Goal: Task Accomplishment & Management: Manage account settings

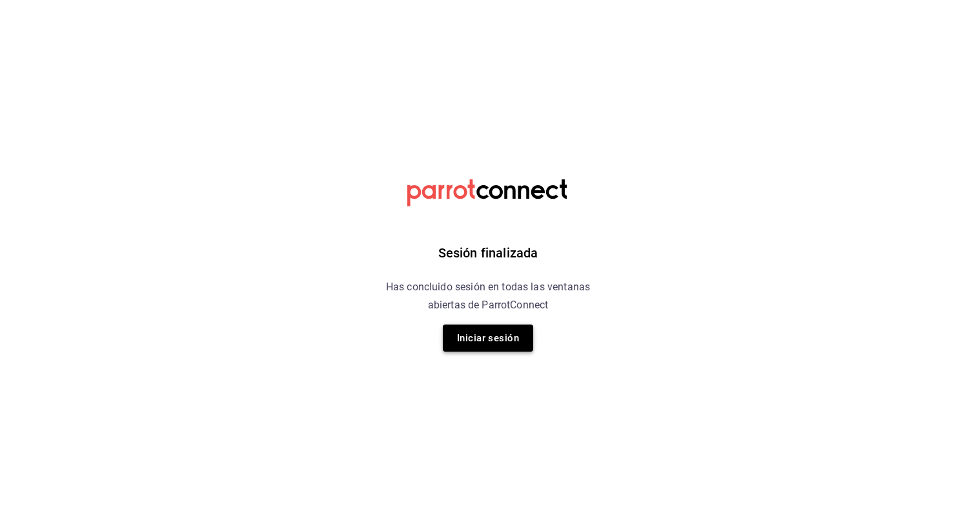
click at [462, 331] on button "Iniciar sesión" at bounding box center [488, 338] width 90 height 27
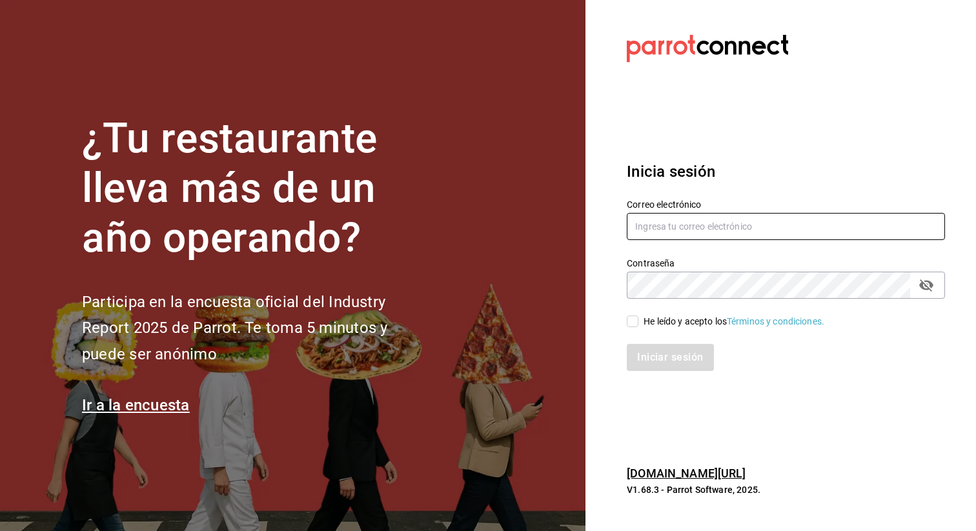
type input "[EMAIL_ADDRESS][DOMAIN_NAME]"
click at [632, 319] on input "He leído y acepto los Términos y condiciones." at bounding box center [633, 322] width 12 height 12
checkbox input "true"
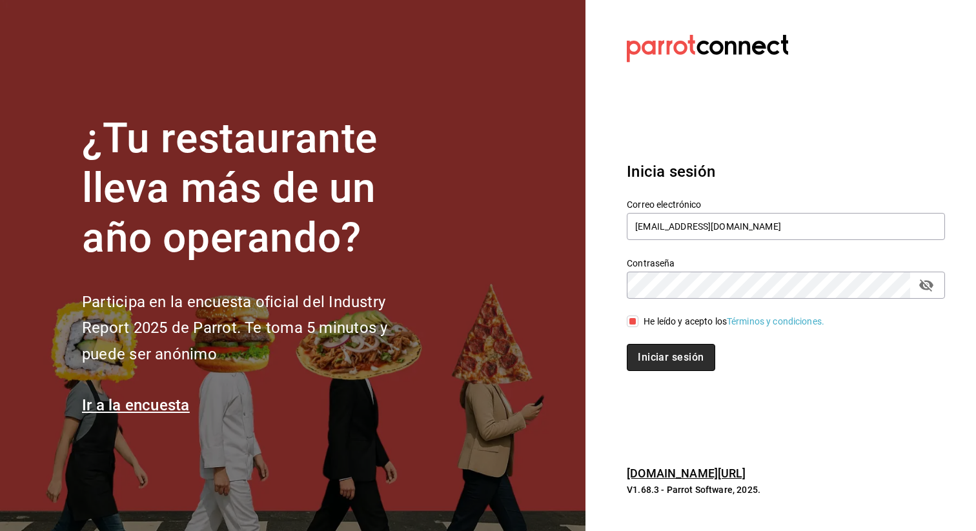
click at [655, 357] on button "Iniciar sesión" at bounding box center [671, 357] width 88 height 27
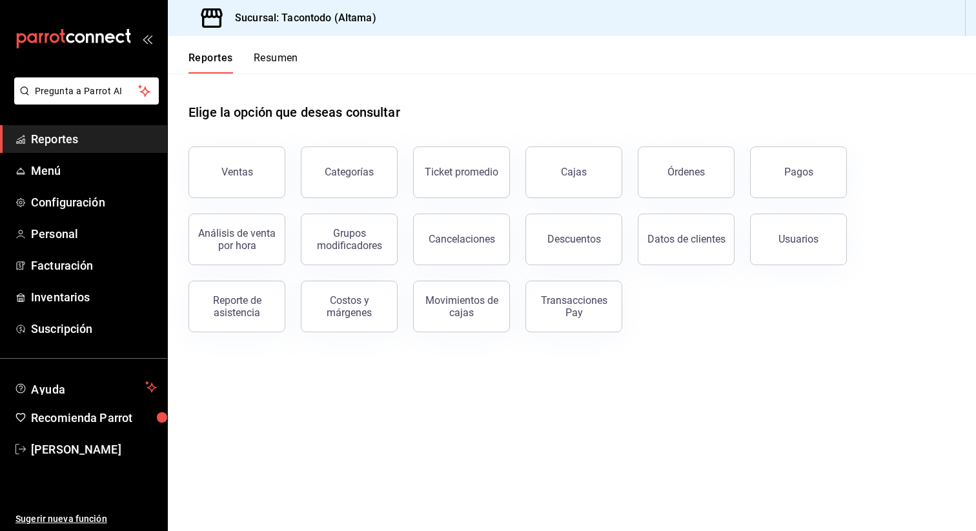
click at [279, 59] on button "Resumen" at bounding box center [276, 63] width 45 height 22
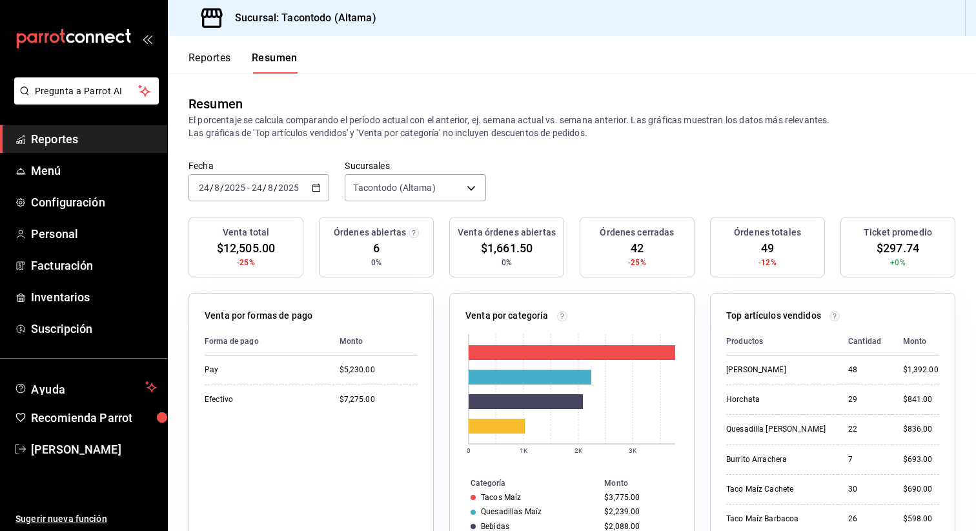
click at [321, 181] on div "2025-08-24 24 / 8 / 2025 - 2025-08-24 24 / 8 / 2025" at bounding box center [258, 187] width 141 height 27
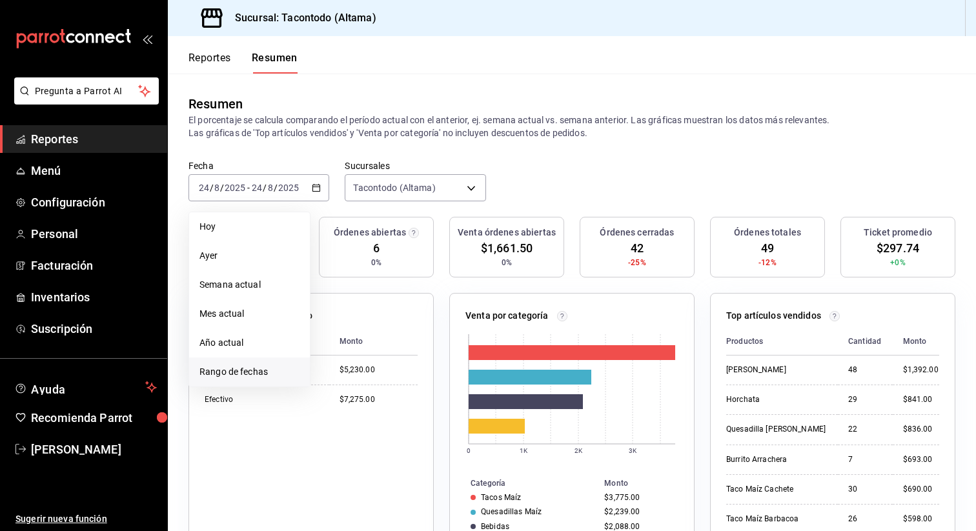
click at [245, 370] on span "Rango de fechas" at bounding box center [249, 372] width 100 height 14
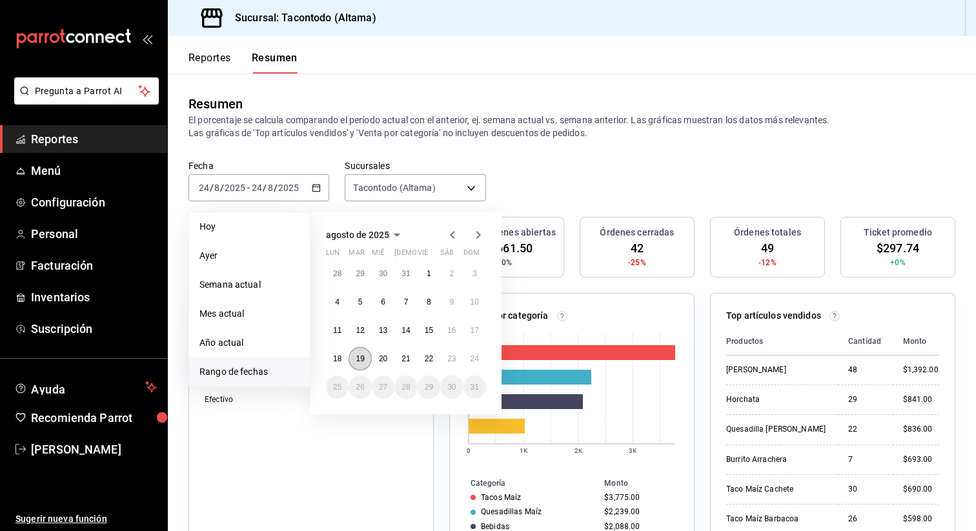
click at [364, 353] on button "19" at bounding box center [359, 358] width 23 height 23
click at [474, 356] on abbr "24" at bounding box center [474, 358] width 8 height 9
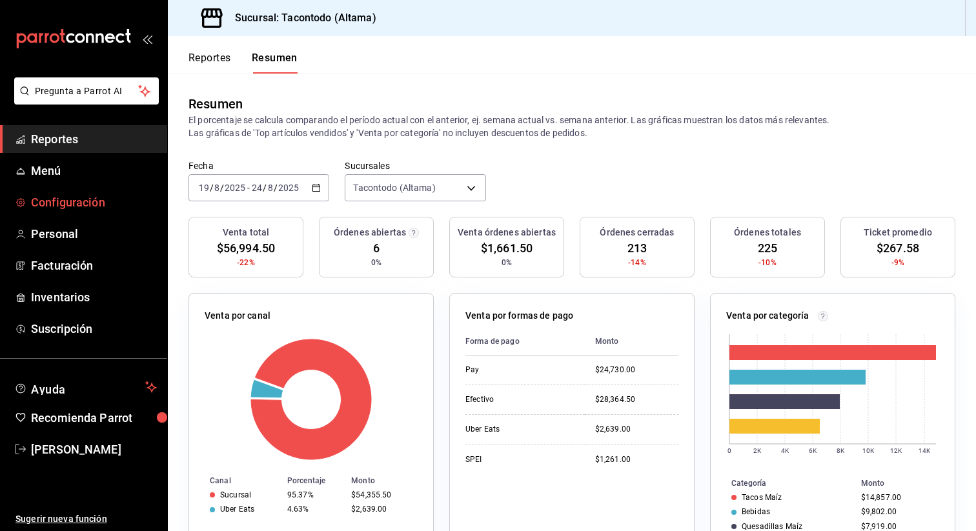
click at [70, 207] on span "Configuración" at bounding box center [94, 202] width 126 height 17
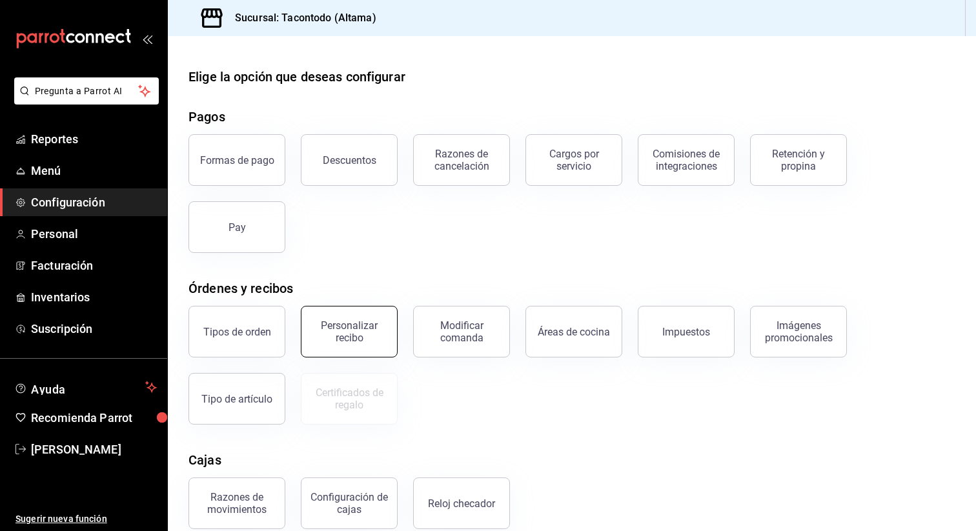
click at [366, 345] on button "Personalizar recibo" at bounding box center [349, 332] width 97 height 52
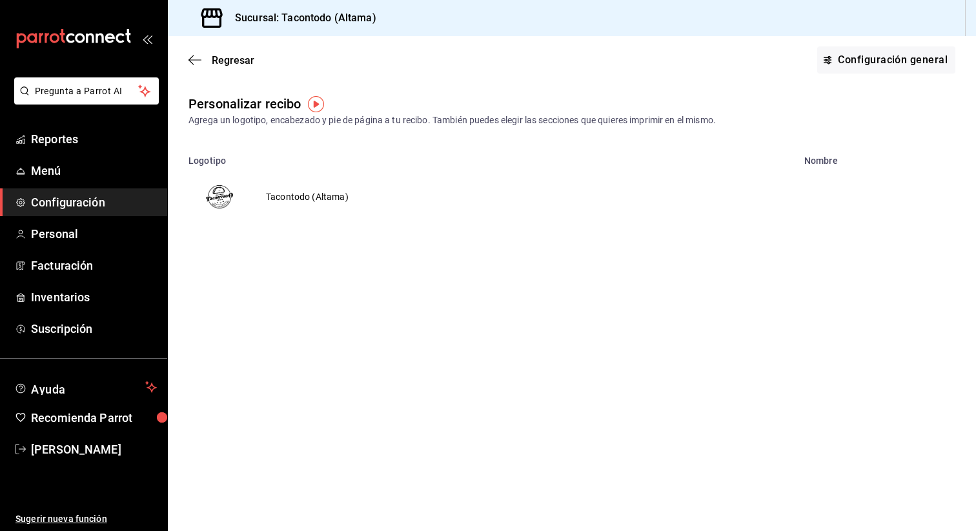
click at [329, 200] on td "Tacontodo (Altama)" at bounding box center [307, 197] width 114 height 62
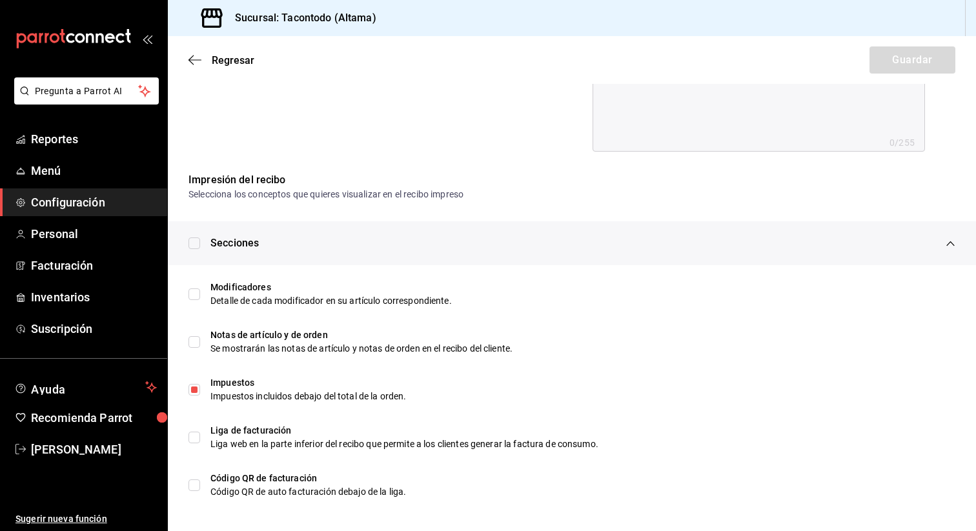
scroll to position [558, 0]
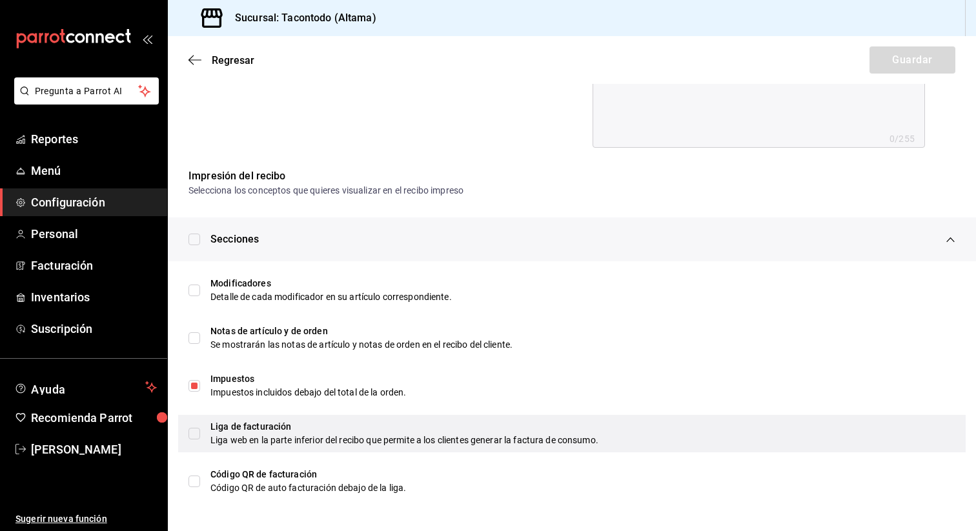
click at [196, 432] on input "checkbox" at bounding box center [194, 434] width 12 height 12
checkbox input "true"
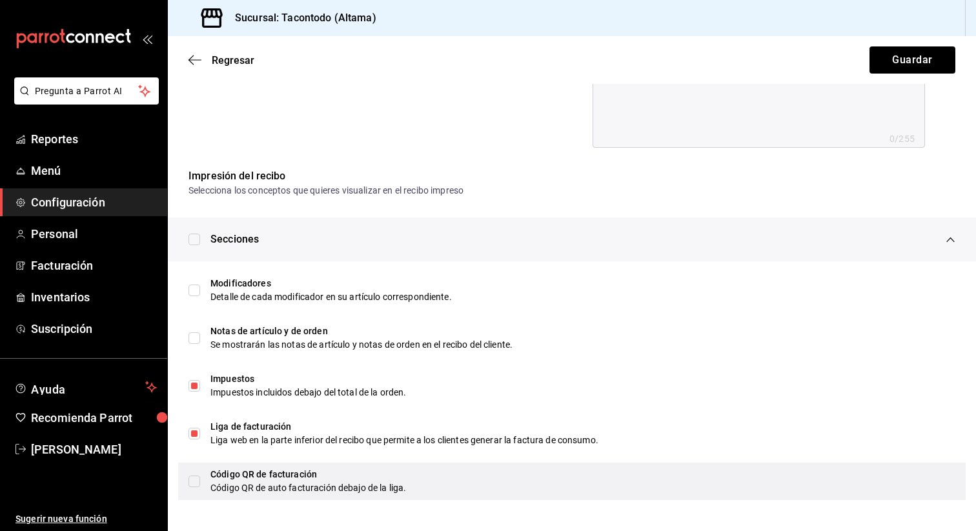
click at [193, 476] on input "checkbox" at bounding box center [194, 482] width 12 height 12
checkbox input "true"
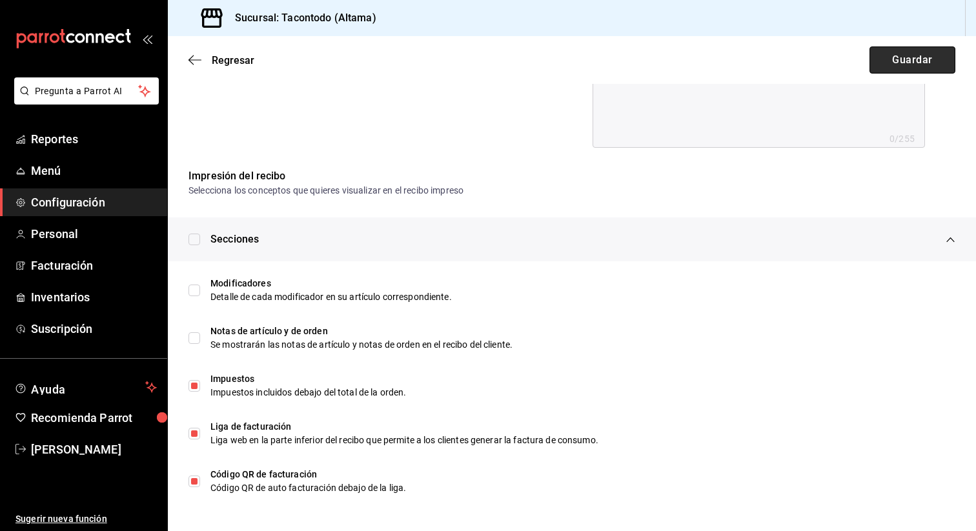
click at [907, 57] on button "Guardar" at bounding box center [912, 59] width 86 height 27
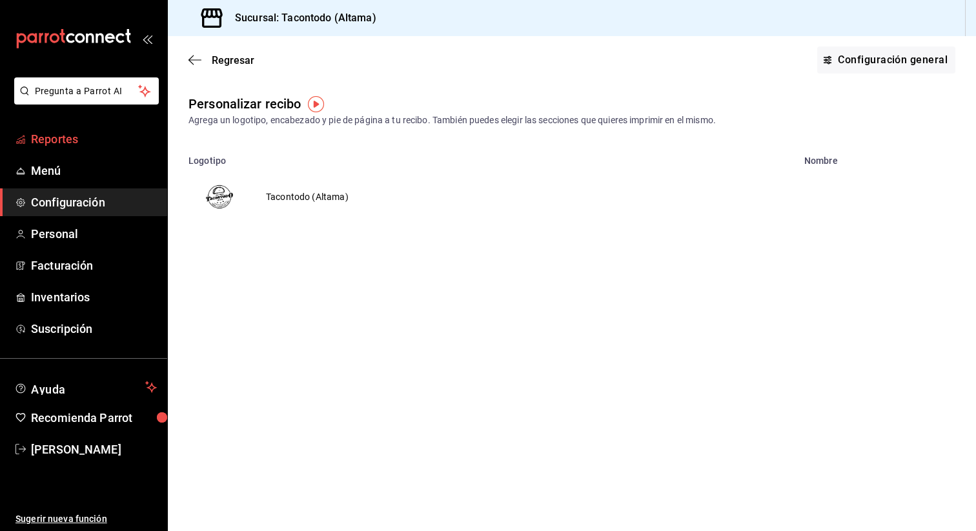
click at [64, 142] on span "Reportes" at bounding box center [94, 138] width 126 height 17
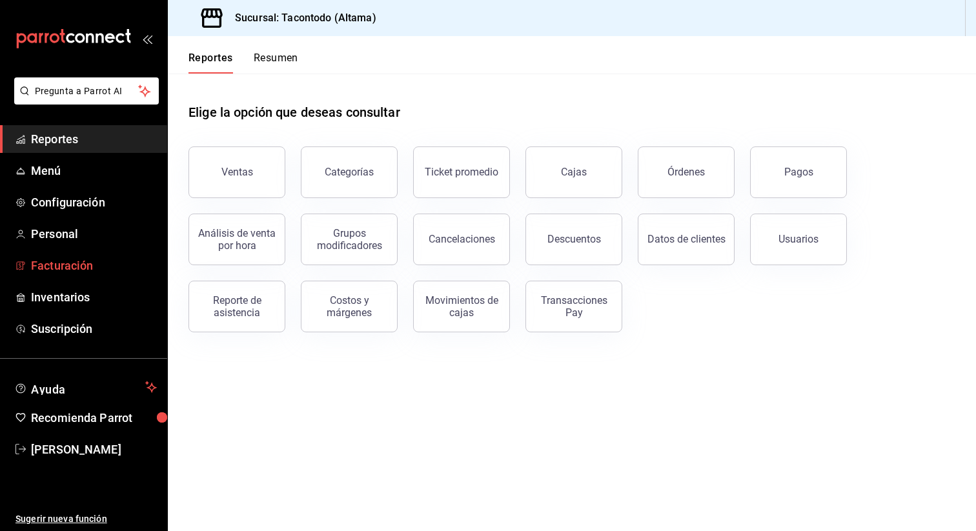
click at [70, 263] on span "Facturación" at bounding box center [94, 265] width 126 height 17
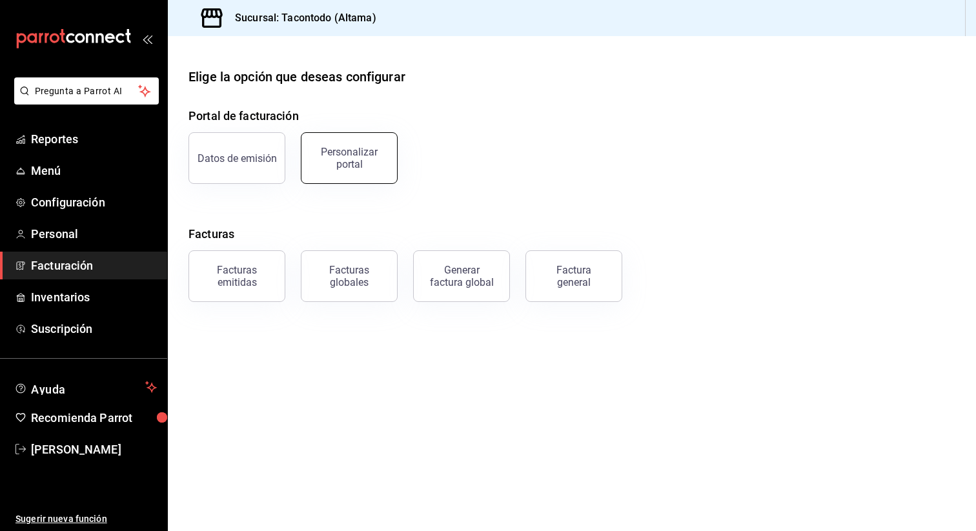
click at [361, 146] on button "Personalizar portal" at bounding box center [349, 158] width 97 height 52
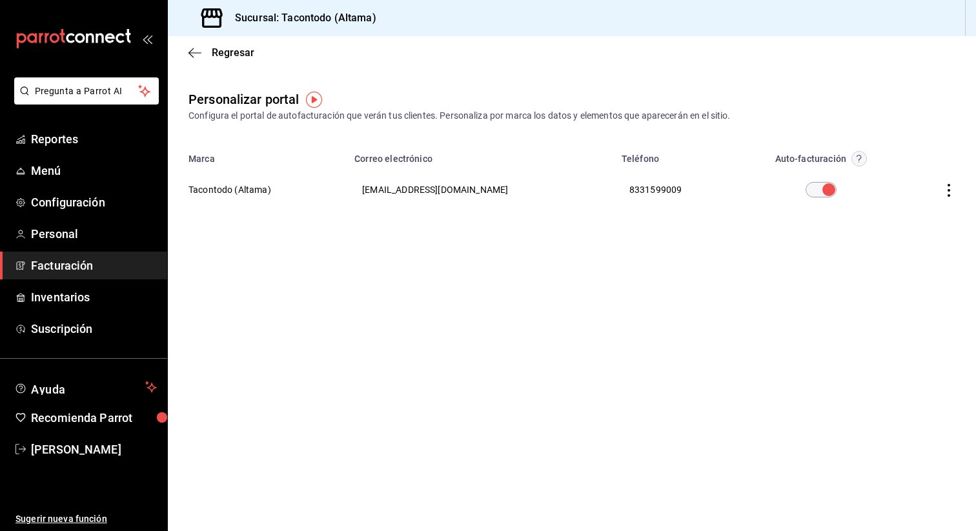
click at [948, 197] on th at bounding box center [938, 189] width 74 height 46
click at [949, 189] on icon "button" at bounding box center [948, 190] width 3 height 13
click at [910, 181] on li "Editar" at bounding box center [890, 173] width 129 height 33
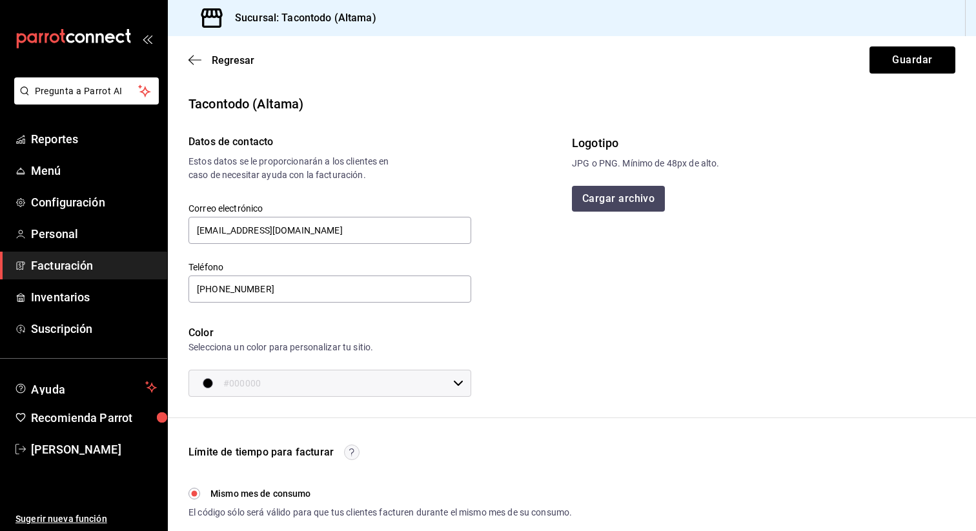
click at [197, 68] on div "Regresar Guardar" at bounding box center [572, 60] width 808 height 48
click at [195, 63] on icon "button" at bounding box center [194, 60] width 13 height 12
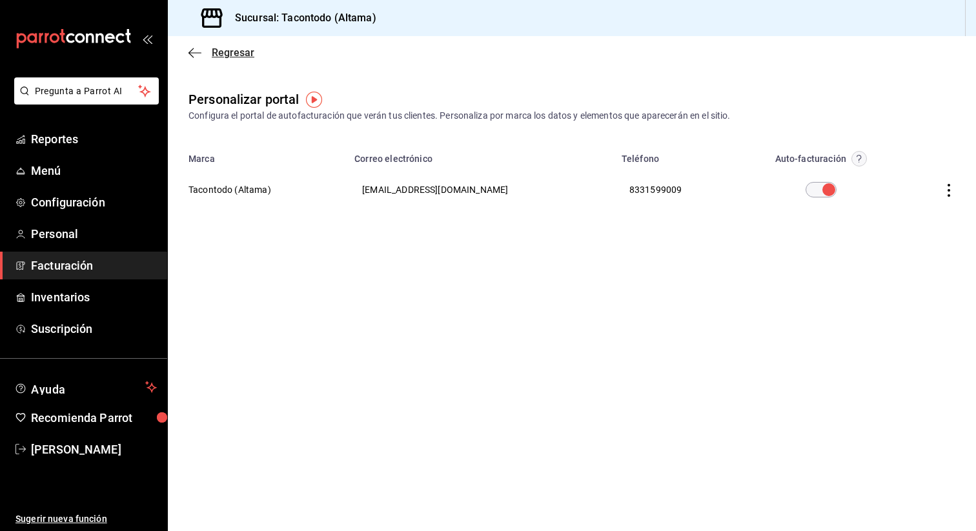
click at [229, 48] on span "Regresar" at bounding box center [233, 52] width 43 height 12
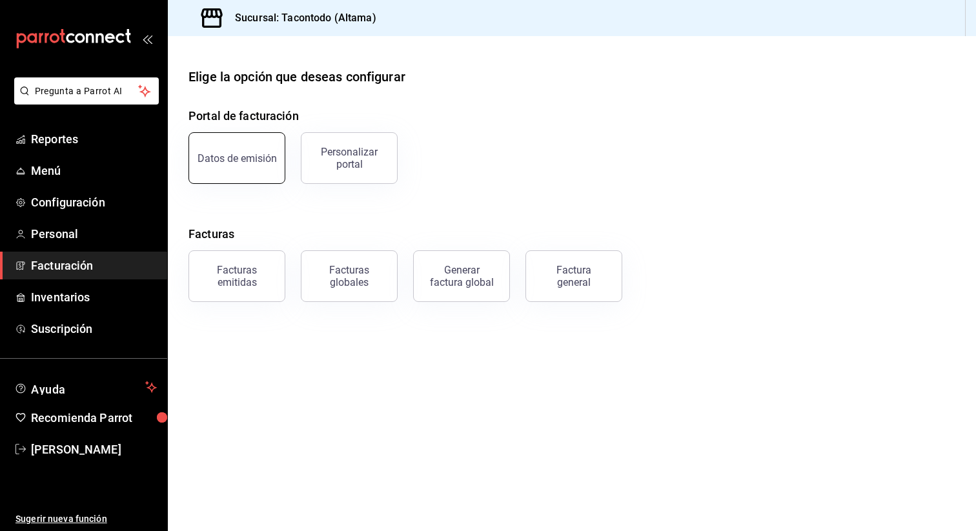
click at [255, 154] on div "Datos de emisión" at bounding box center [236, 158] width 79 height 12
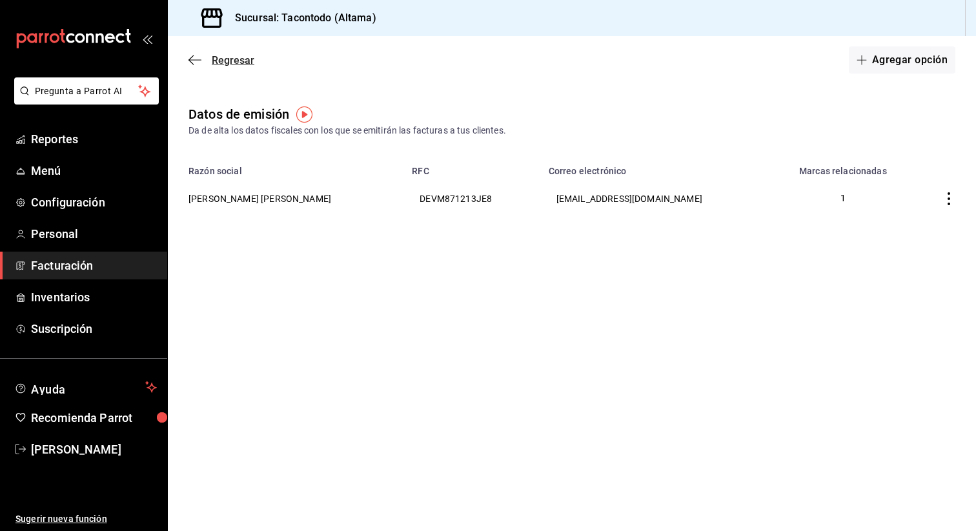
click at [190, 61] on icon "button" at bounding box center [190, 60] width 5 height 10
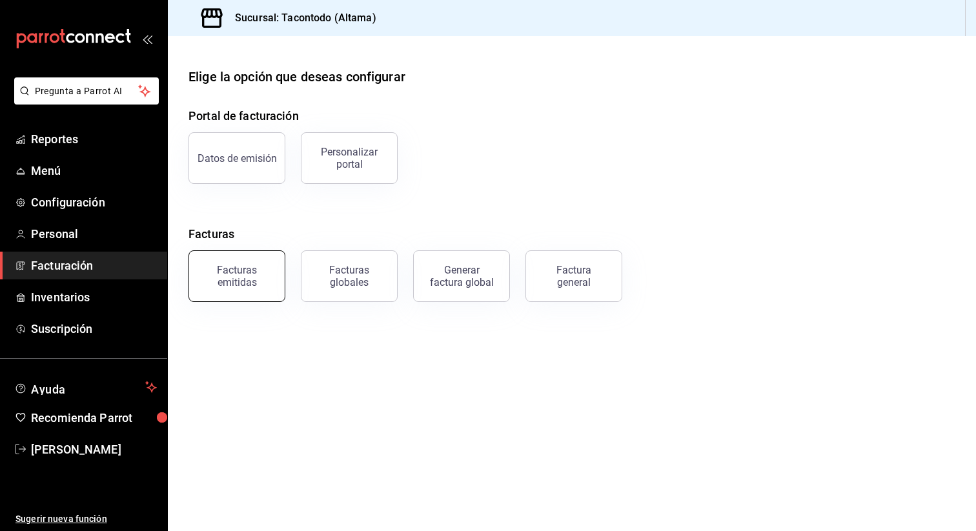
click at [250, 278] on div "Facturas emitidas" at bounding box center [237, 276] width 80 height 25
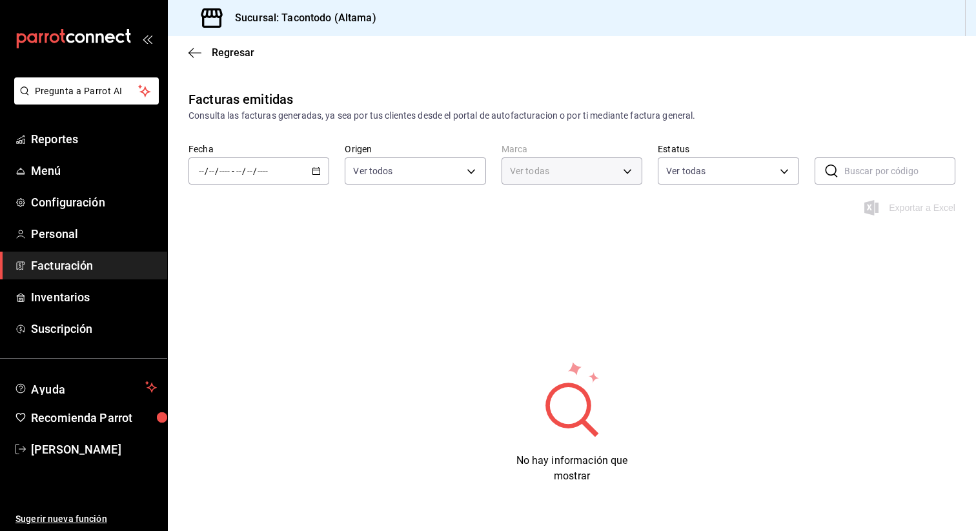
type input "56f755ab-7396-4f10-bb3c-049bffdbebb5"
click at [316, 174] on \(Stroke\) "button" at bounding box center [316, 171] width 8 height 7
click at [261, 327] on span "Año actual" at bounding box center [249, 326] width 100 height 14
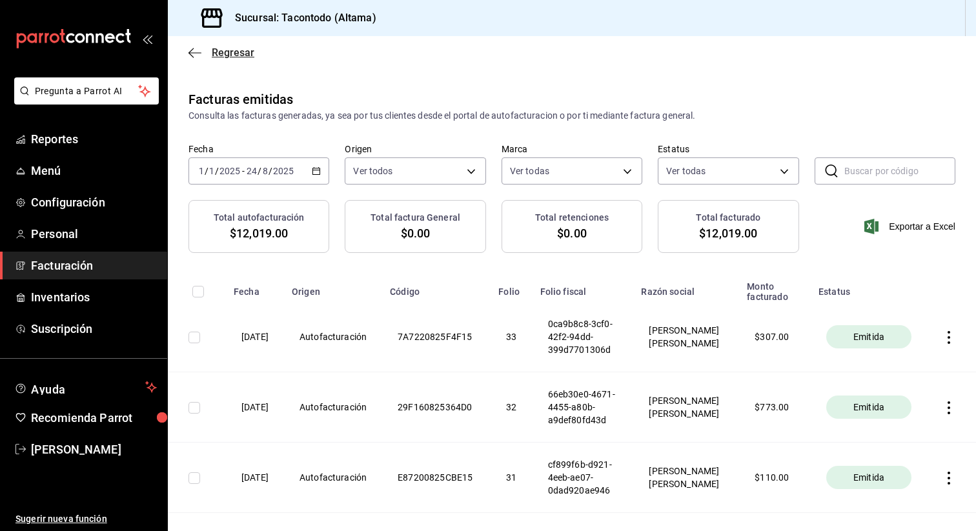
click at [190, 52] on icon "button" at bounding box center [194, 53] width 13 height 12
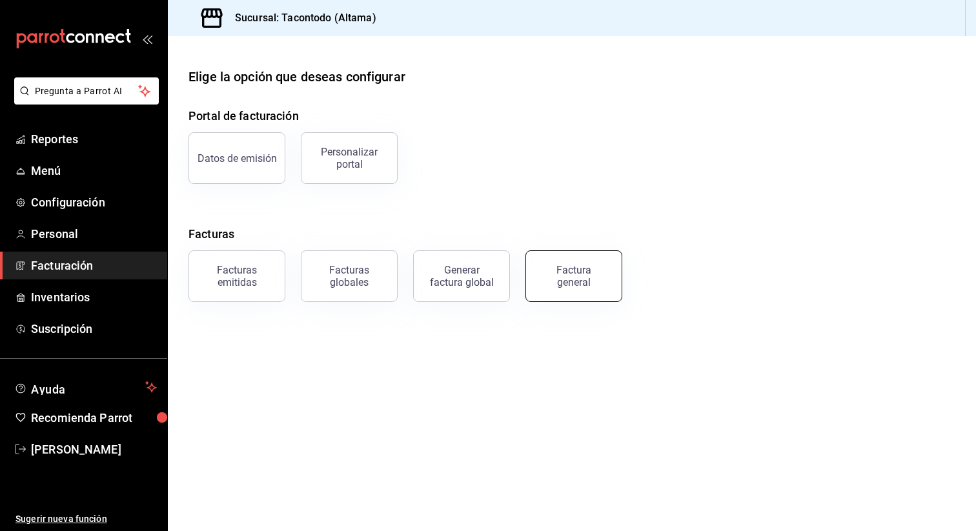
click at [552, 294] on button "Factura general" at bounding box center [573, 276] width 97 height 52
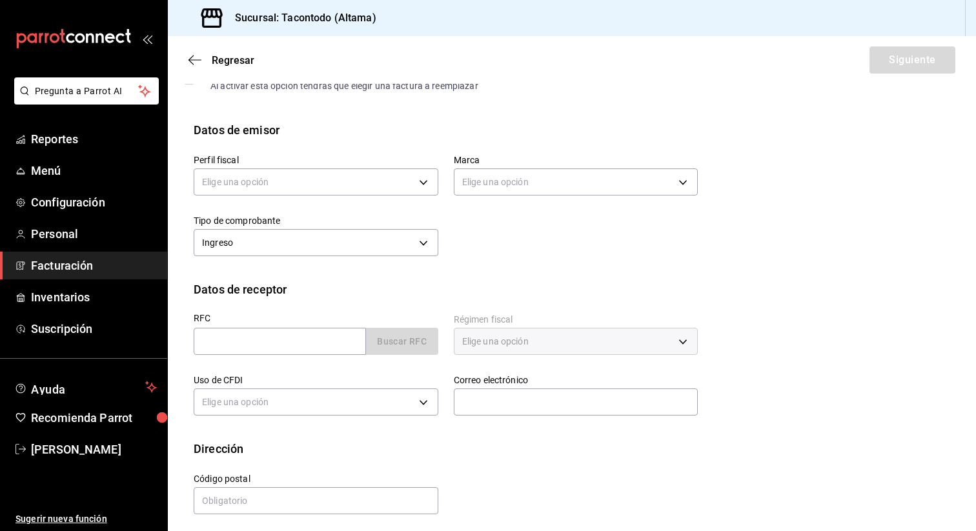
scroll to position [86, 0]
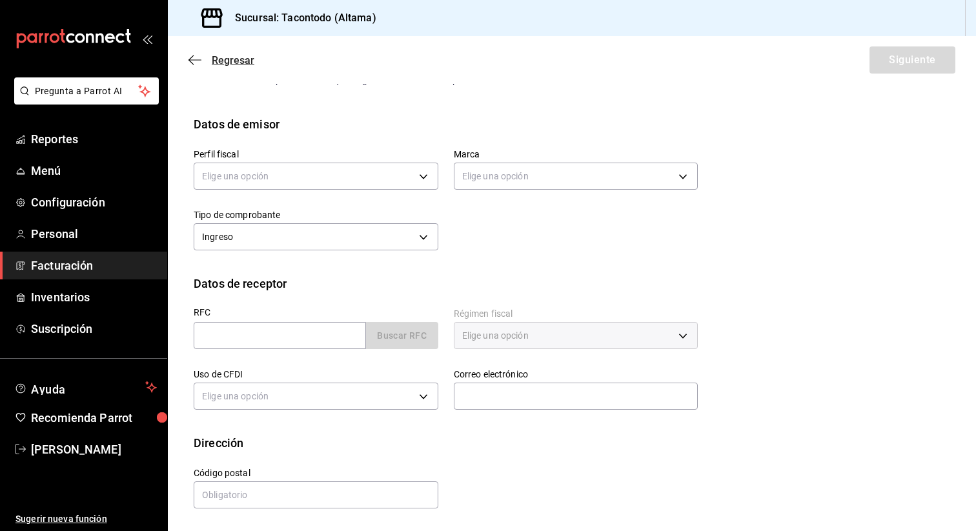
click at [220, 63] on span "Regresar" at bounding box center [233, 60] width 43 height 12
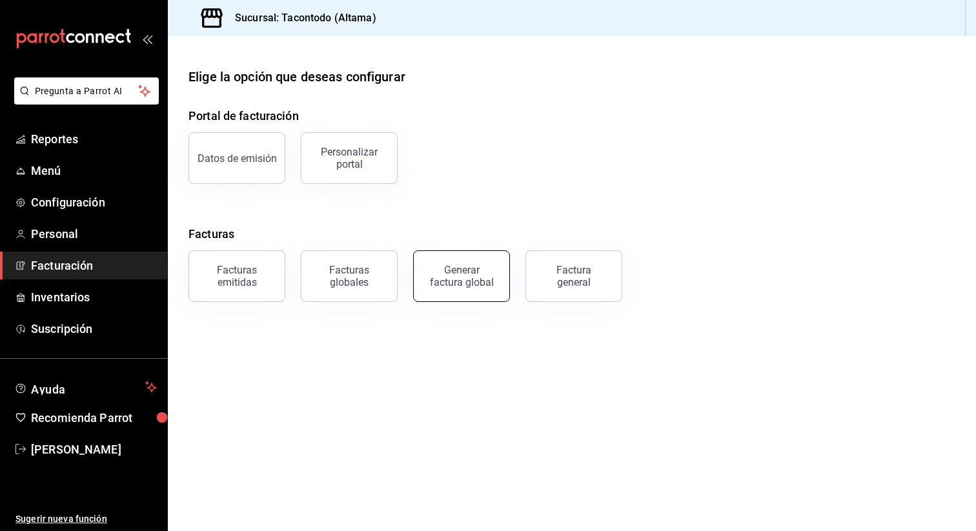
click at [474, 275] on div "Generar factura global" at bounding box center [461, 276] width 65 height 25
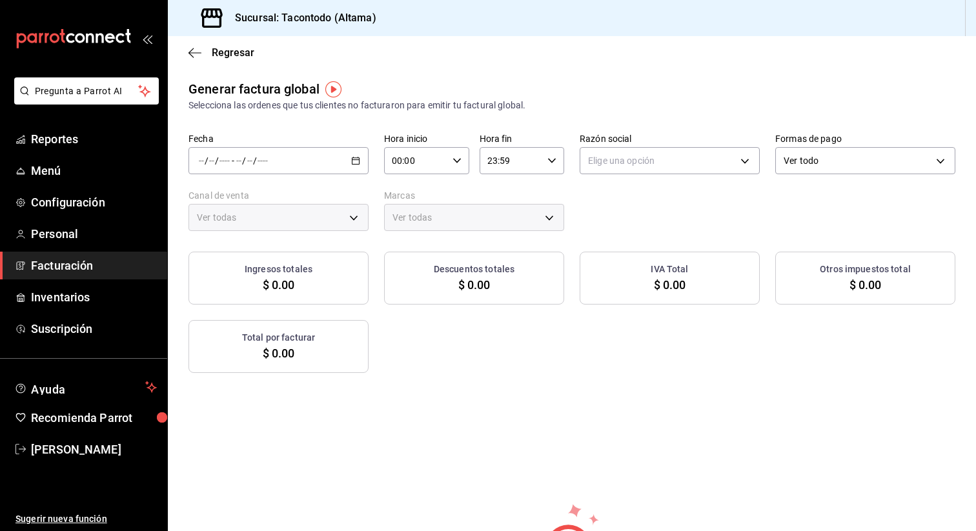
type input "PARROT,UBER_EATS,RAPPI,DIDI_FOOD,ONLINE"
click at [360, 164] on div "/ / - / /" at bounding box center [278, 160] width 180 height 27
click at [284, 192] on li "Rango de fechas" at bounding box center [249, 199] width 121 height 29
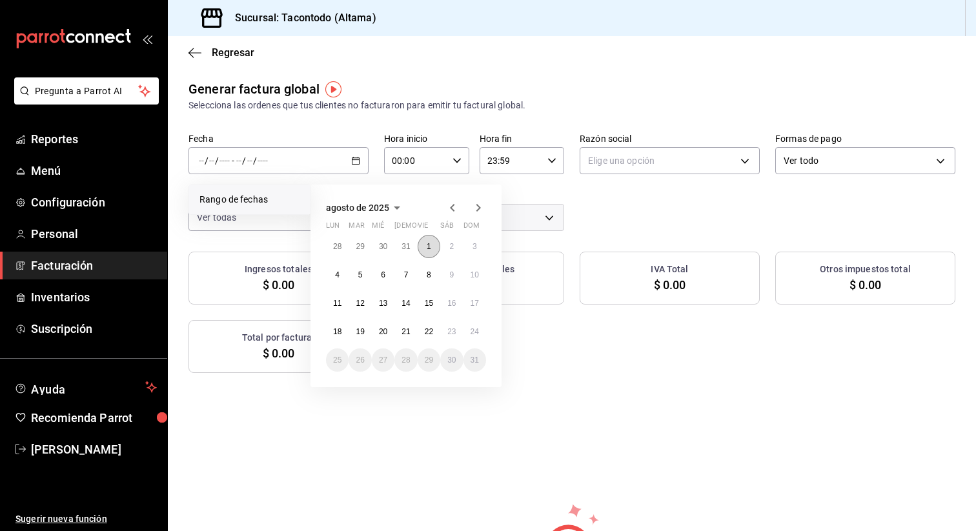
click at [432, 236] on button "1" at bounding box center [428, 246] width 23 height 23
click at [476, 331] on abbr "24" at bounding box center [474, 331] width 8 height 9
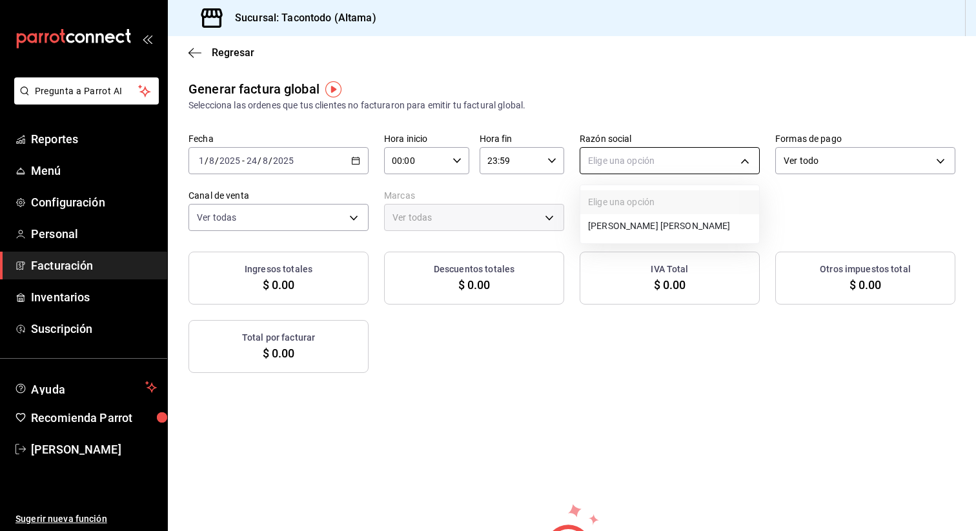
click at [740, 157] on body "Pregunta a Parrot AI Reportes Menú Configuración Personal Facturación Inventari…" at bounding box center [488, 265] width 976 height 531
click at [706, 220] on li "MARCO ANTONIO DELGADO VICENCIO" at bounding box center [669, 226] width 179 height 24
type input "71308581-7f64-4425-ab93-3b55bd917c80"
type input "56f755ab-7396-4f10-bb3c-049bffdbebb5"
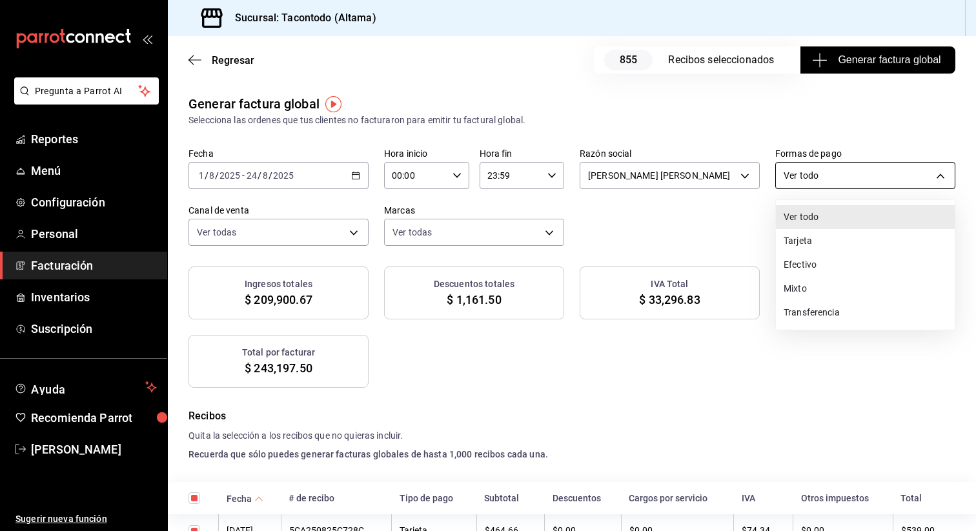
click at [872, 181] on body "Pregunta a Parrot AI Reportes Menú Configuración Personal Facturación Inventari…" at bounding box center [488, 265] width 976 height 531
click at [845, 244] on li "Tarjeta" at bounding box center [865, 241] width 179 height 24
type input "CARD"
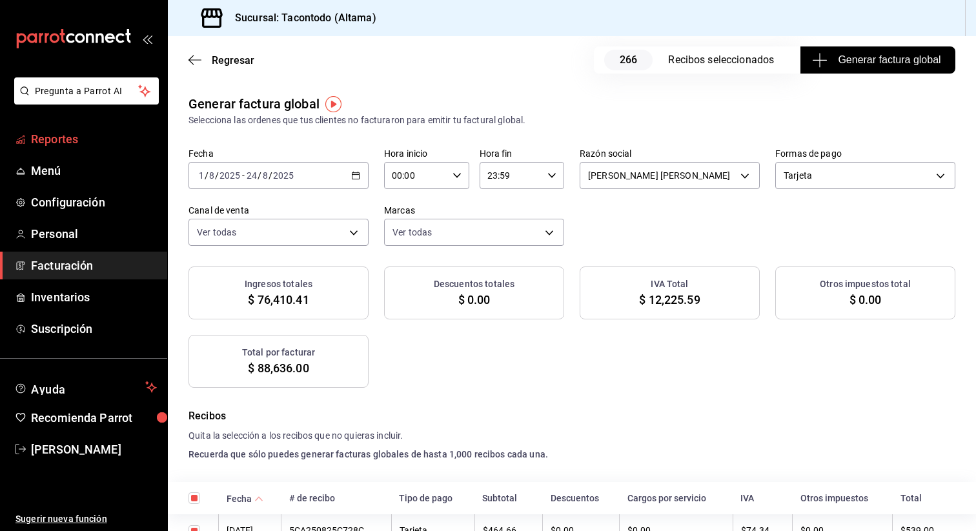
click at [107, 132] on span "Reportes" at bounding box center [94, 138] width 126 height 17
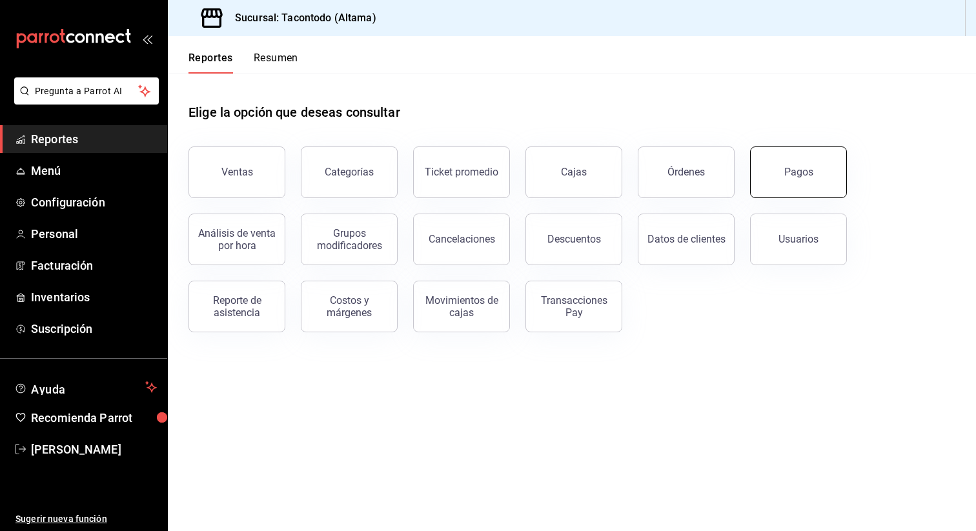
click at [763, 162] on button "Pagos" at bounding box center [798, 172] width 97 height 52
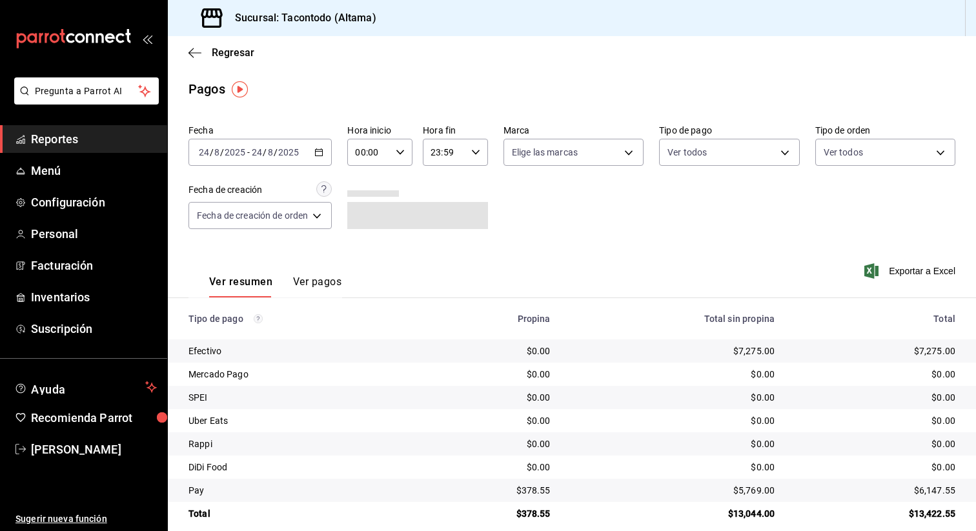
click at [321, 144] on div "2025-08-24 24 / 8 / 2025 - 2025-08-24 24 / 8 / 2025" at bounding box center [259, 152] width 143 height 27
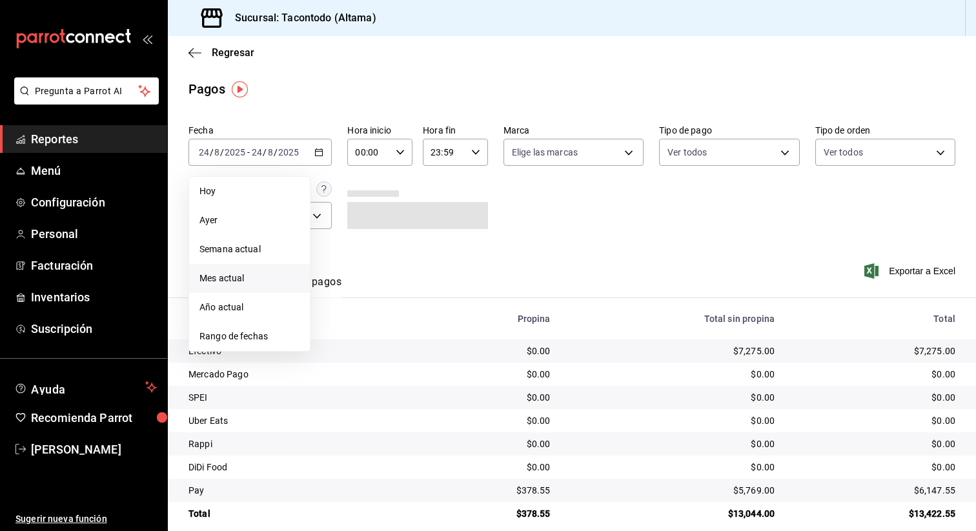
click at [267, 268] on li "Mes actual" at bounding box center [249, 278] width 121 height 29
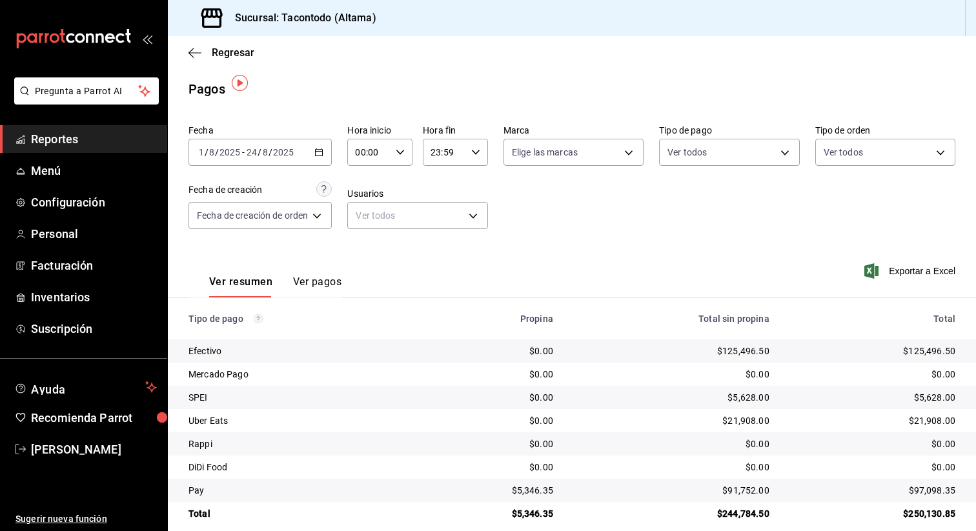
scroll to position [15, 0]
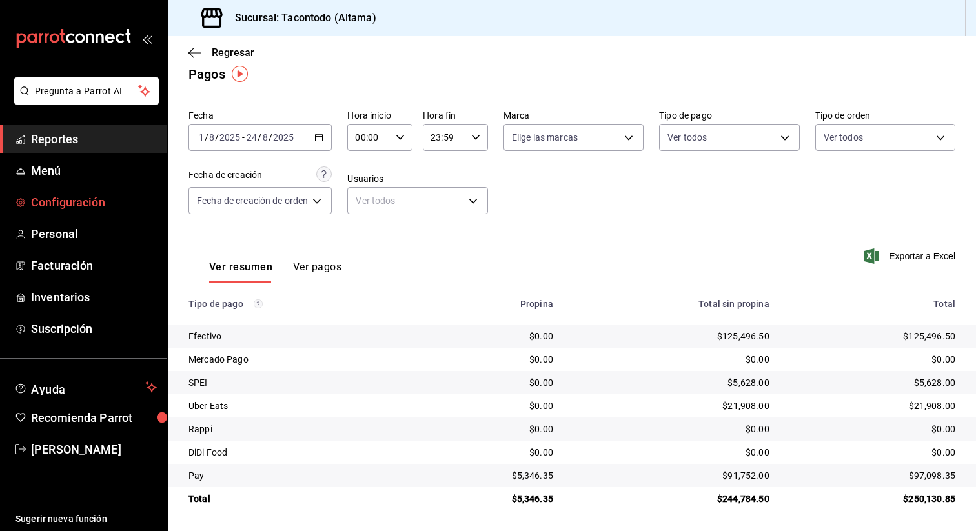
click at [55, 201] on span "Configuración" at bounding box center [94, 202] width 126 height 17
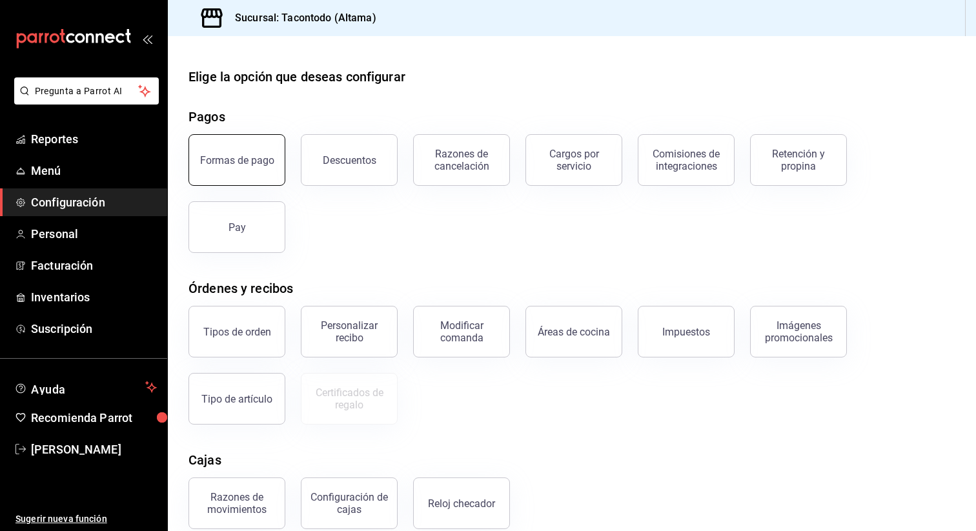
click at [262, 160] on div "Formas de pago" at bounding box center [237, 160] width 74 height 12
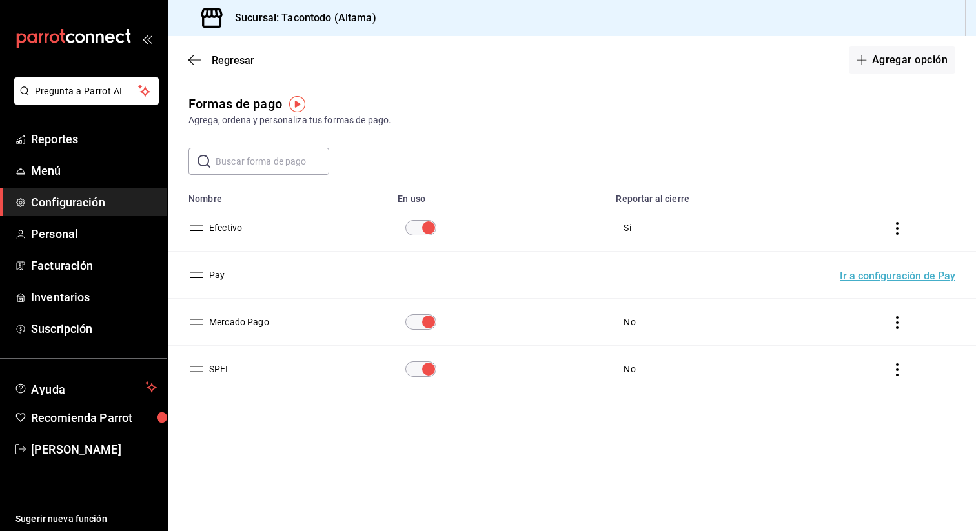
click at [901, 370] on icon "actions" at bounding box center [896, 369] width 13 height 13
click at [849, 385] on span "Eliminar" at bounding box center [850, 388] width 33 height 10
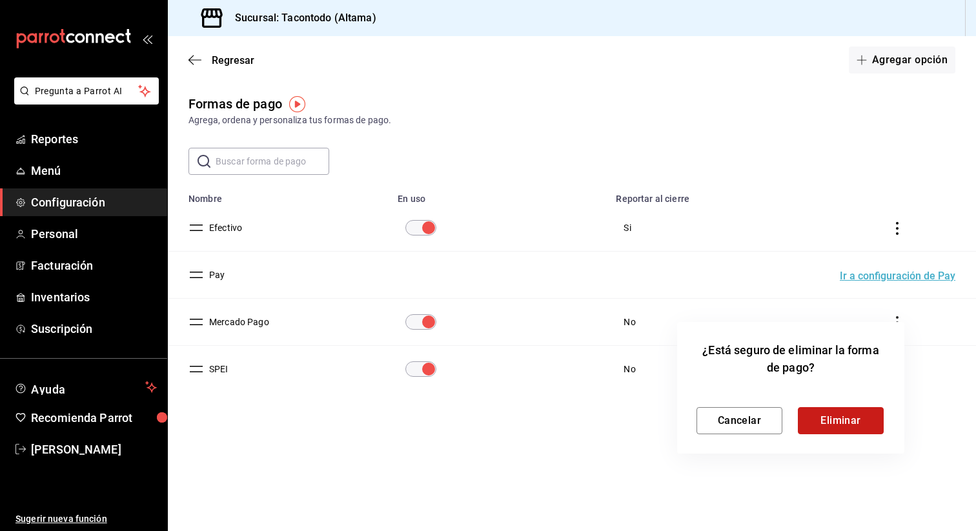
click at [828, 422] on button "Eliminar" at bounding box center [841, 420] width 86 height 27
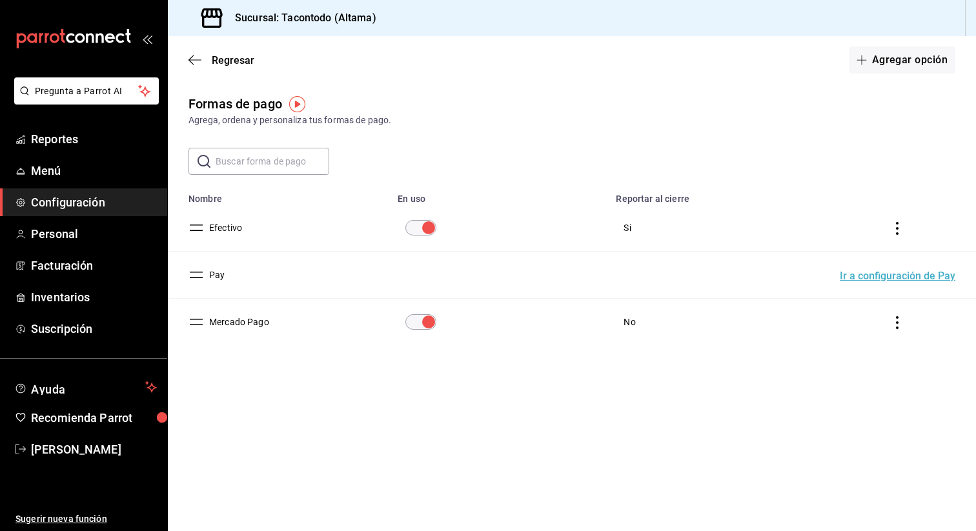
click at [861, 277] on button "Ir a configuración de Pay" at bounding box center [897, 276] width 116 height 10
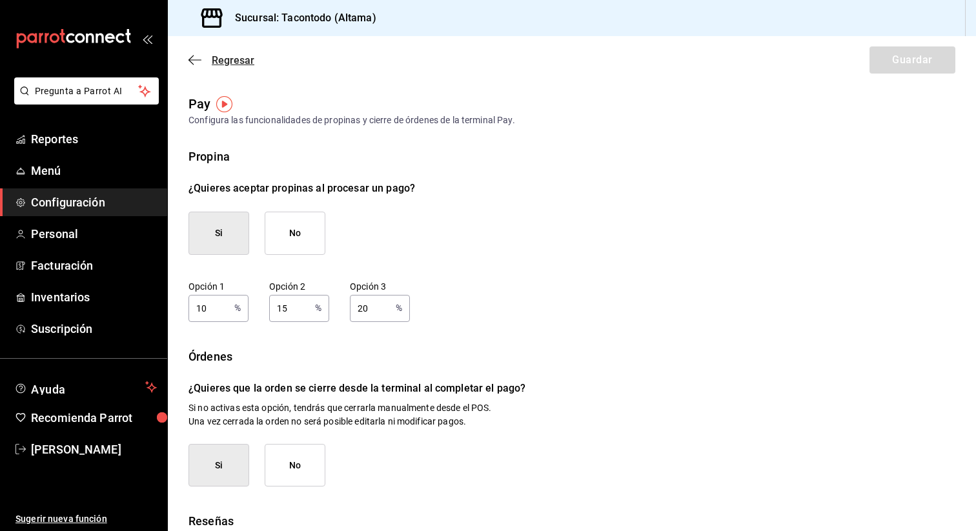
click at [200, 64] on icon "button" at bounding box center [194, 60] width 13 height 12
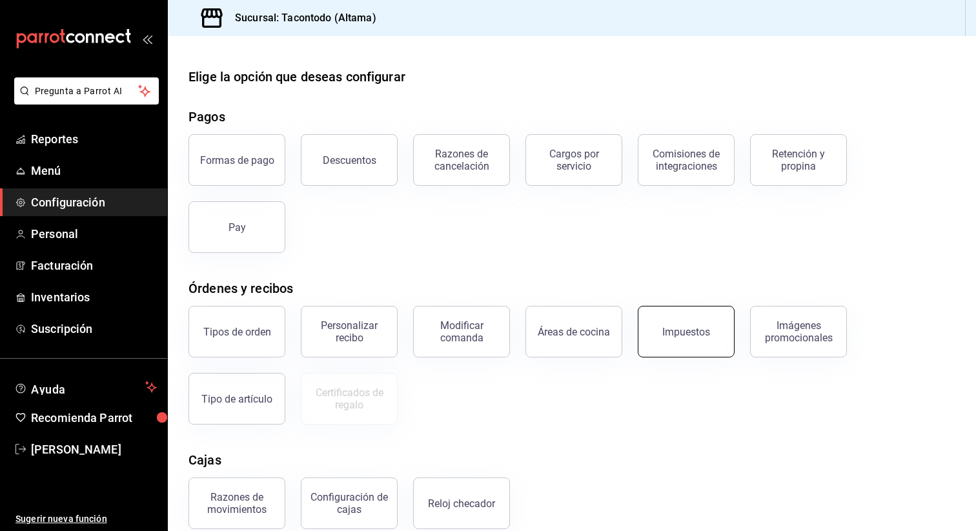
click at [676, 325] on button "Impuestos" at bounding box center [686, 332] width 97 height 52
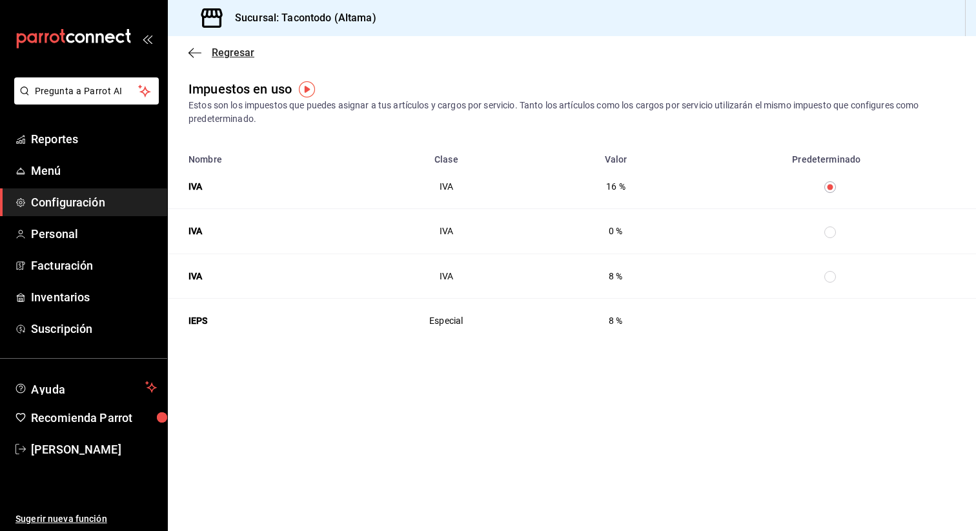
click at [224, 55] on span "Regresar" at bounding box center [233, 52] width 43 height 12
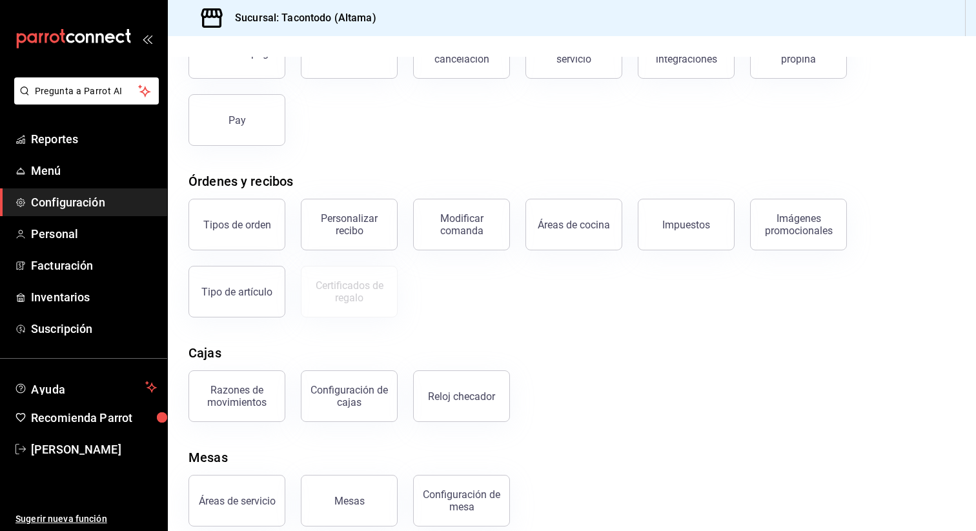
scroll to position [123, 0]
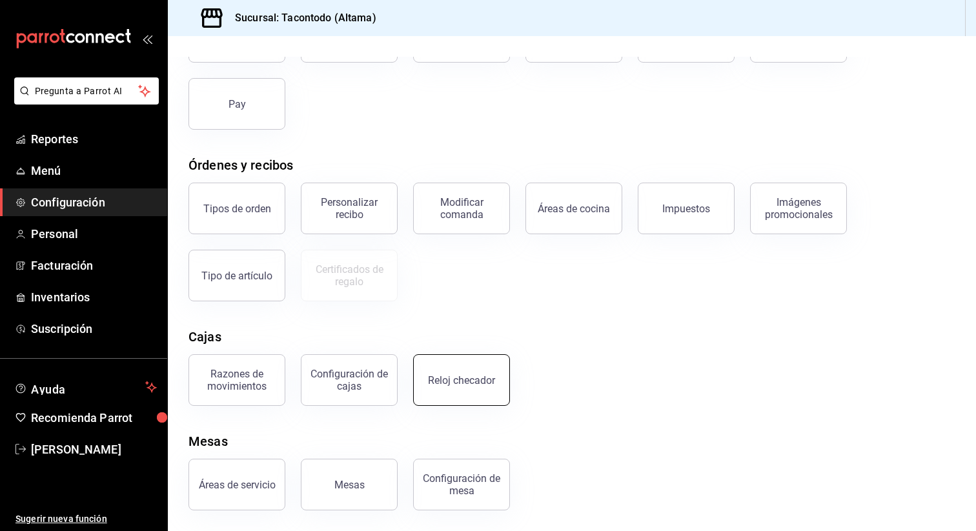
click at [441, 381] on div "Reloj checador" at bounding box center [461, 380] width 67 height 12
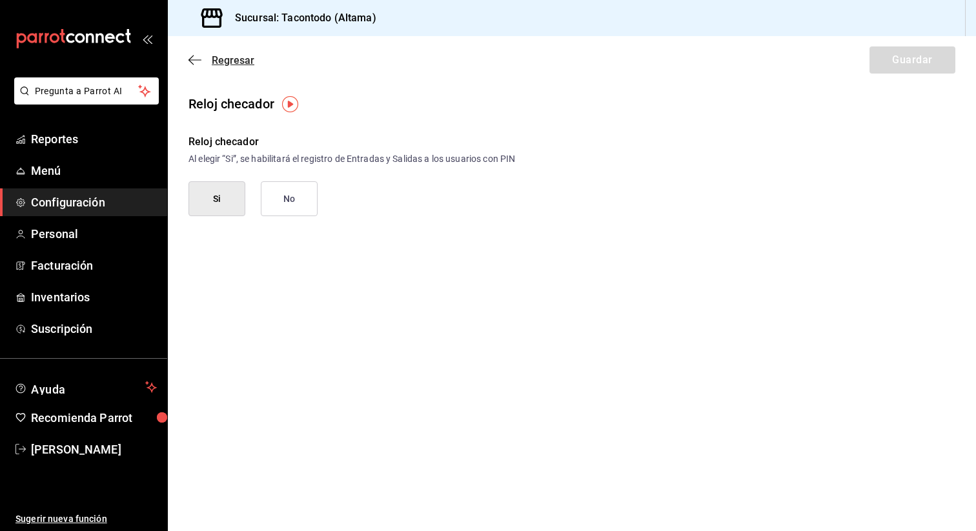
click at [192, 60] on icon "button" at bounding box center [194, 59] width 13 height 1
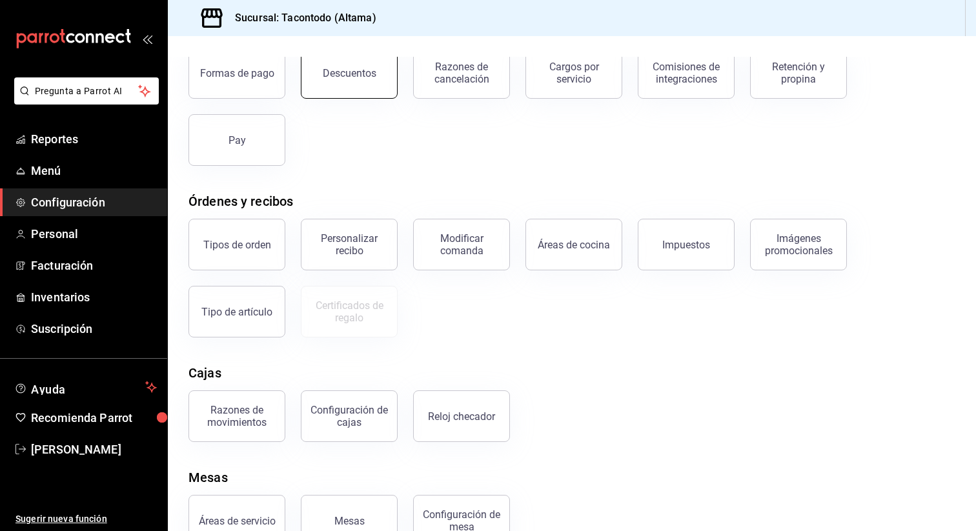
scroll to position [123, 0]
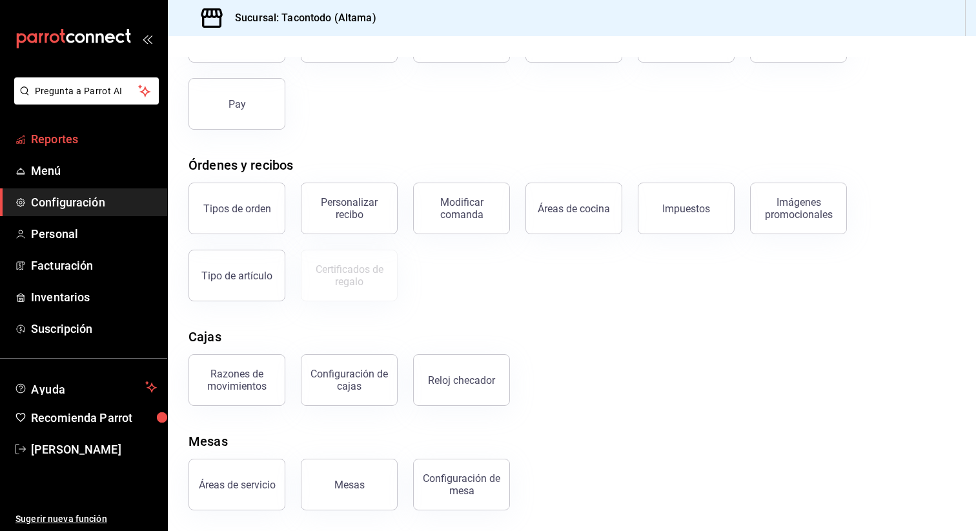
click at [86, 141] on span "Reportes" at bounding box center [94, 138] width 126 height 17
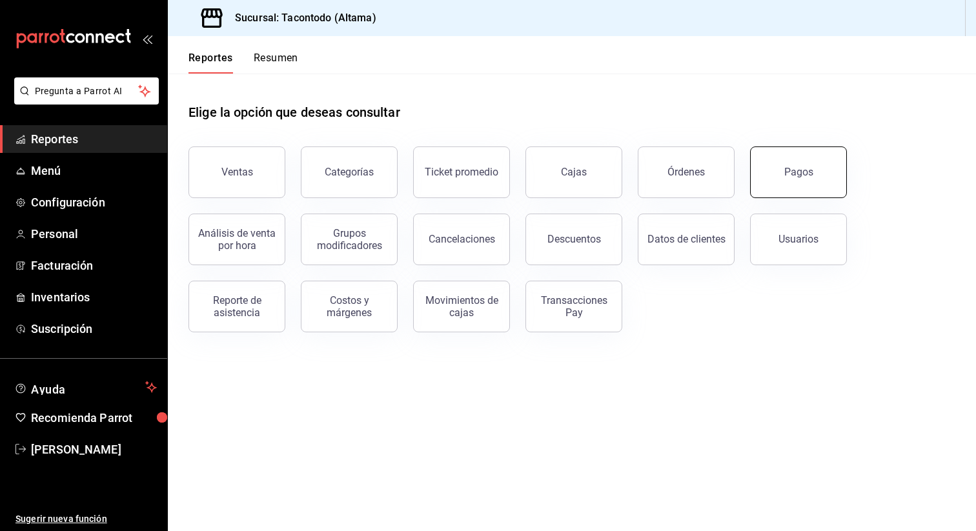
click at [765, 178] on button "Pagos" at bounding box center [798, 172] width 97 height 52
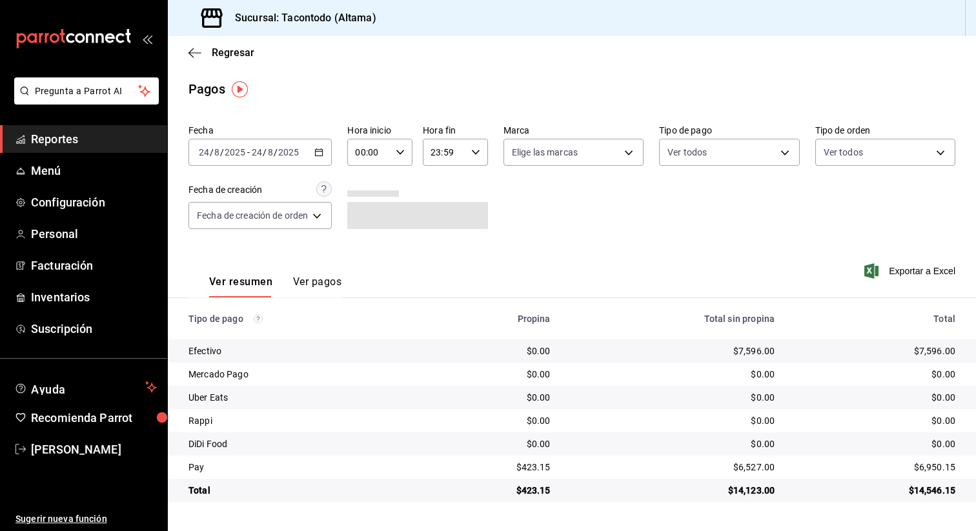
click at [408, 150] on div "00:00 Hora inicio" at bounding box center [379, 152] width 65 height 27
click at [367, 220] on span "16" at bounding box center [365, 222] width 12 height 10
type input "16:00"
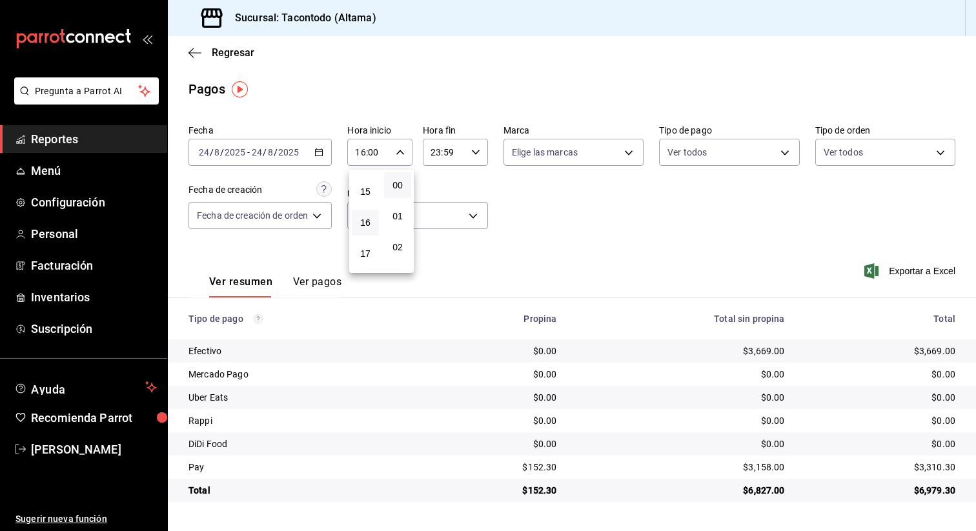
click at [525, 461] on div at bounding box center [488, 265] width 976 height 531
drag, startPoint x: 531, startPoint y: 469, endPoint x: 564, endPoint y: 469, distance: 32.9
click at [564, 469] on td "$152.30" at bounding box center [498, 467] width 137 height 23
copy div "152.30"
